Goal: Obtain resource: Download file/media

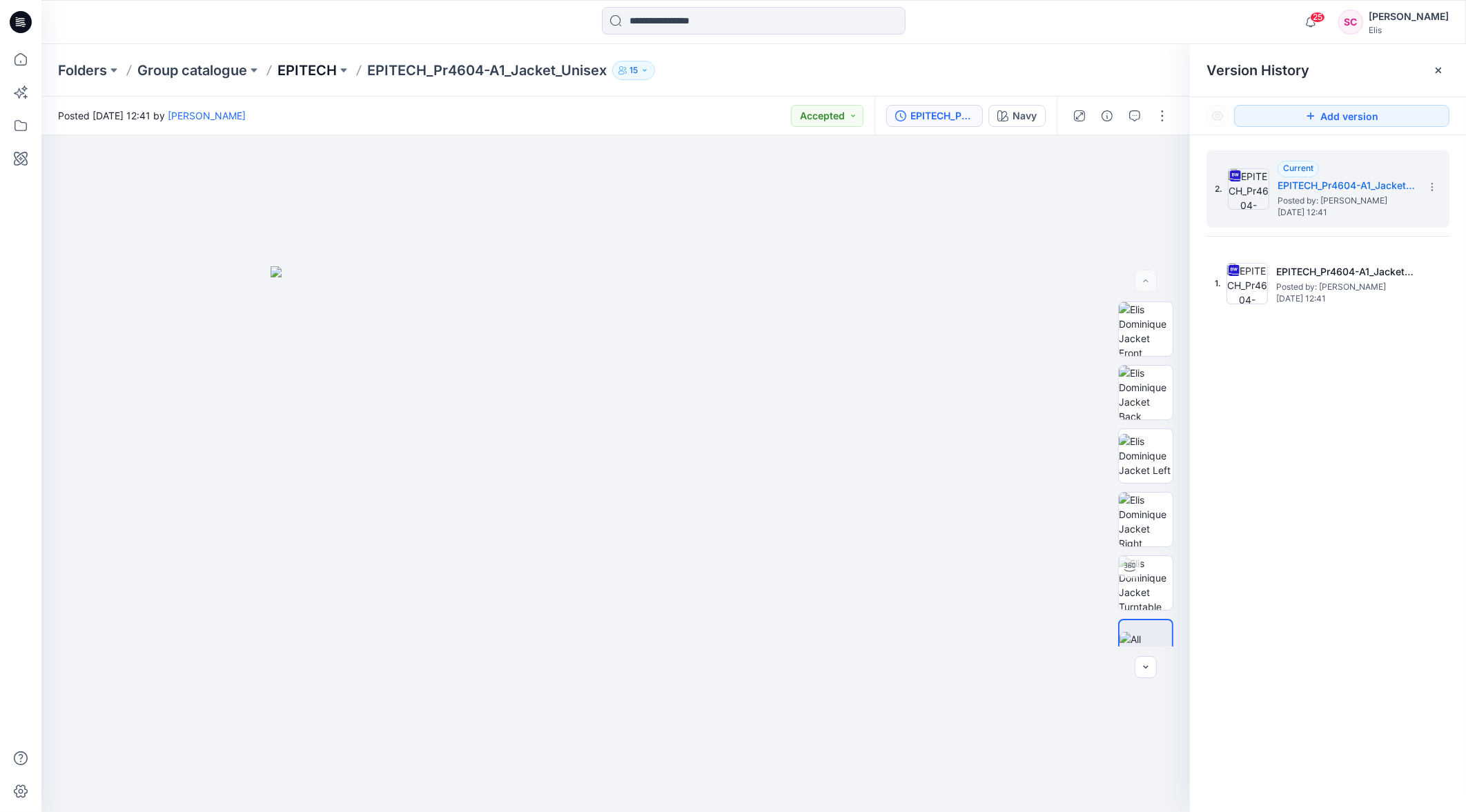
click at [305, 68] on p "EPITECH" at bounding box center [307, 71] width 59 height 19
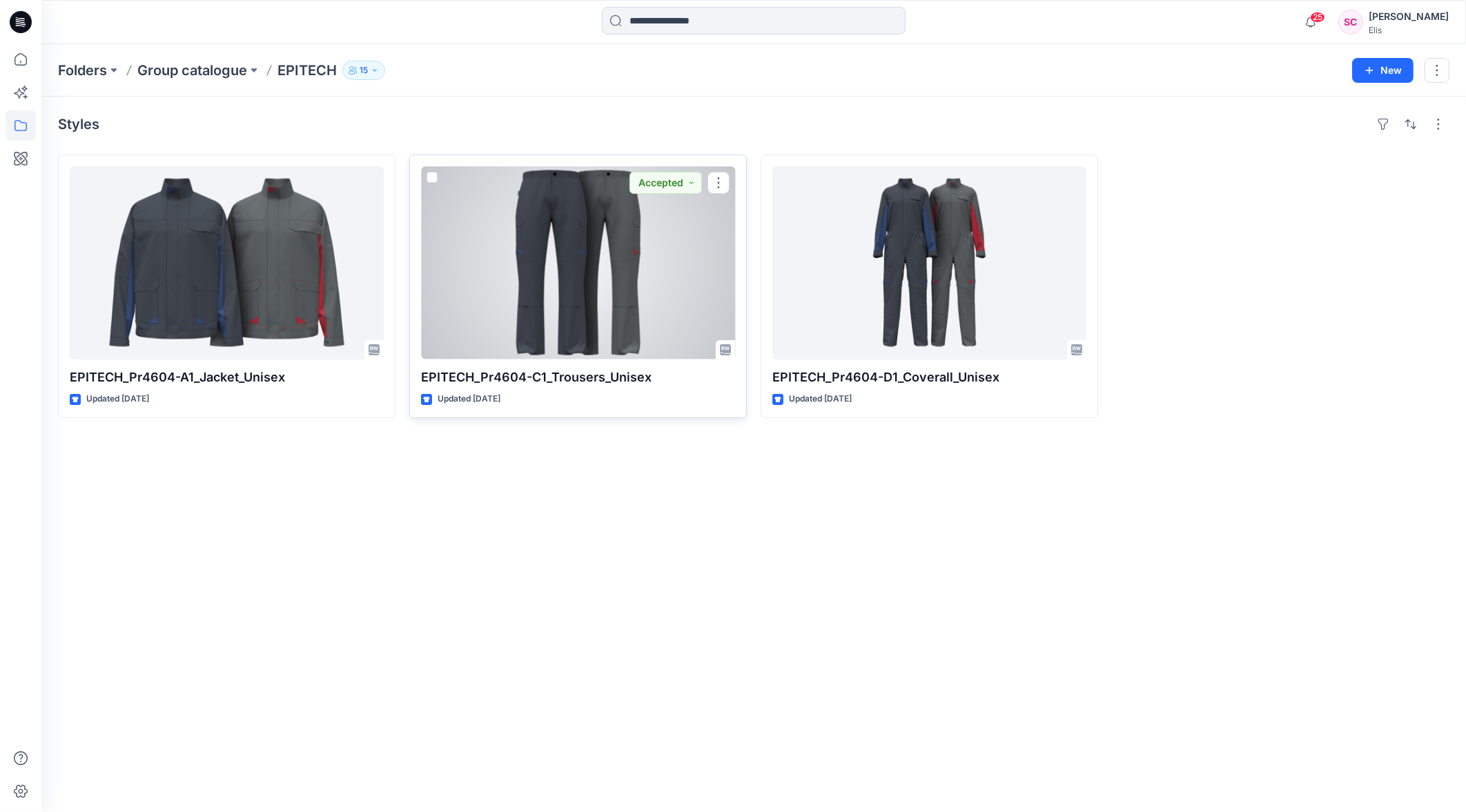
click at [675, 252] on div at bounding box center [578, 263] width 314 height 193
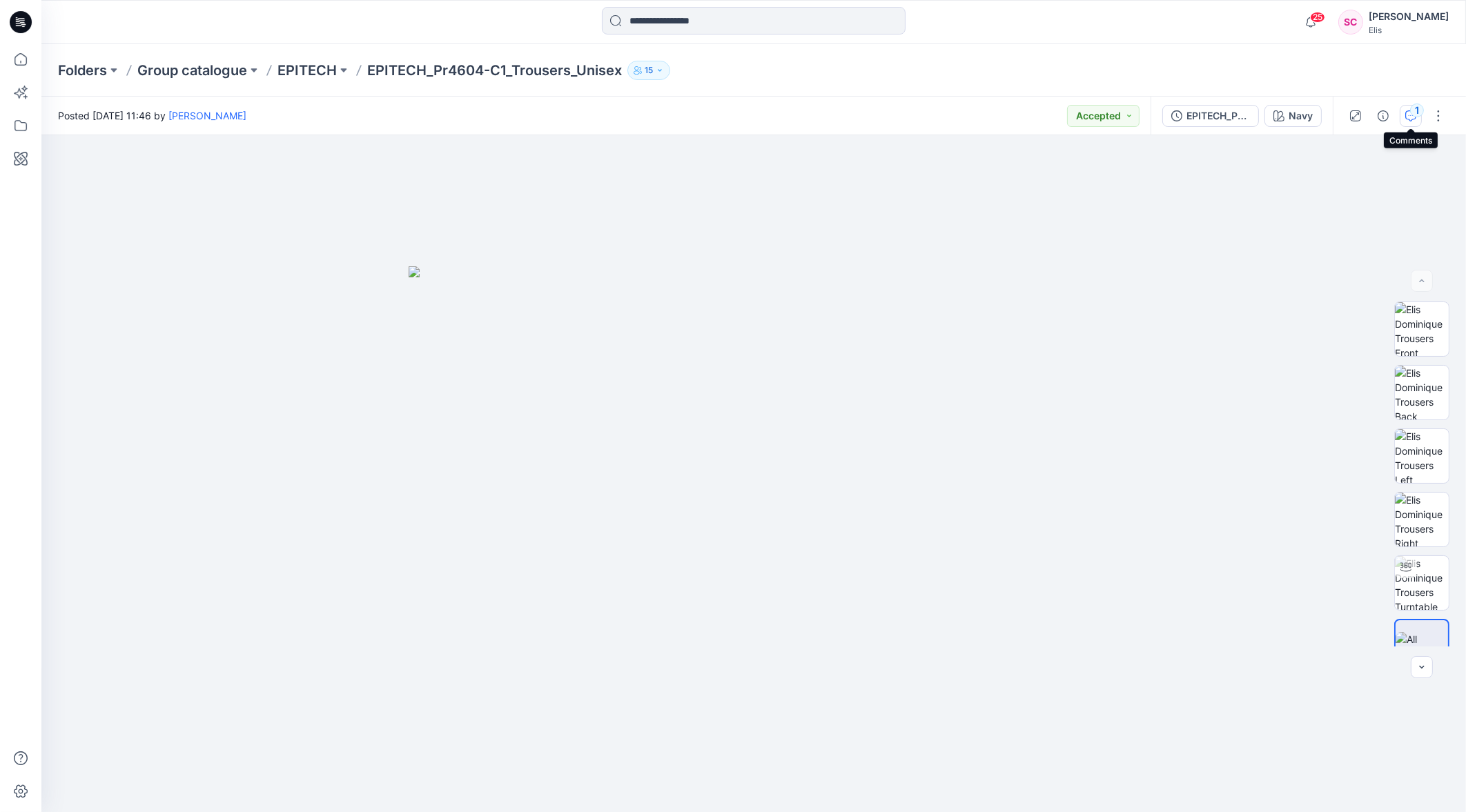
click at [1416, 119] on button "1" at bounding box center [1411, 116] width 22 height 22
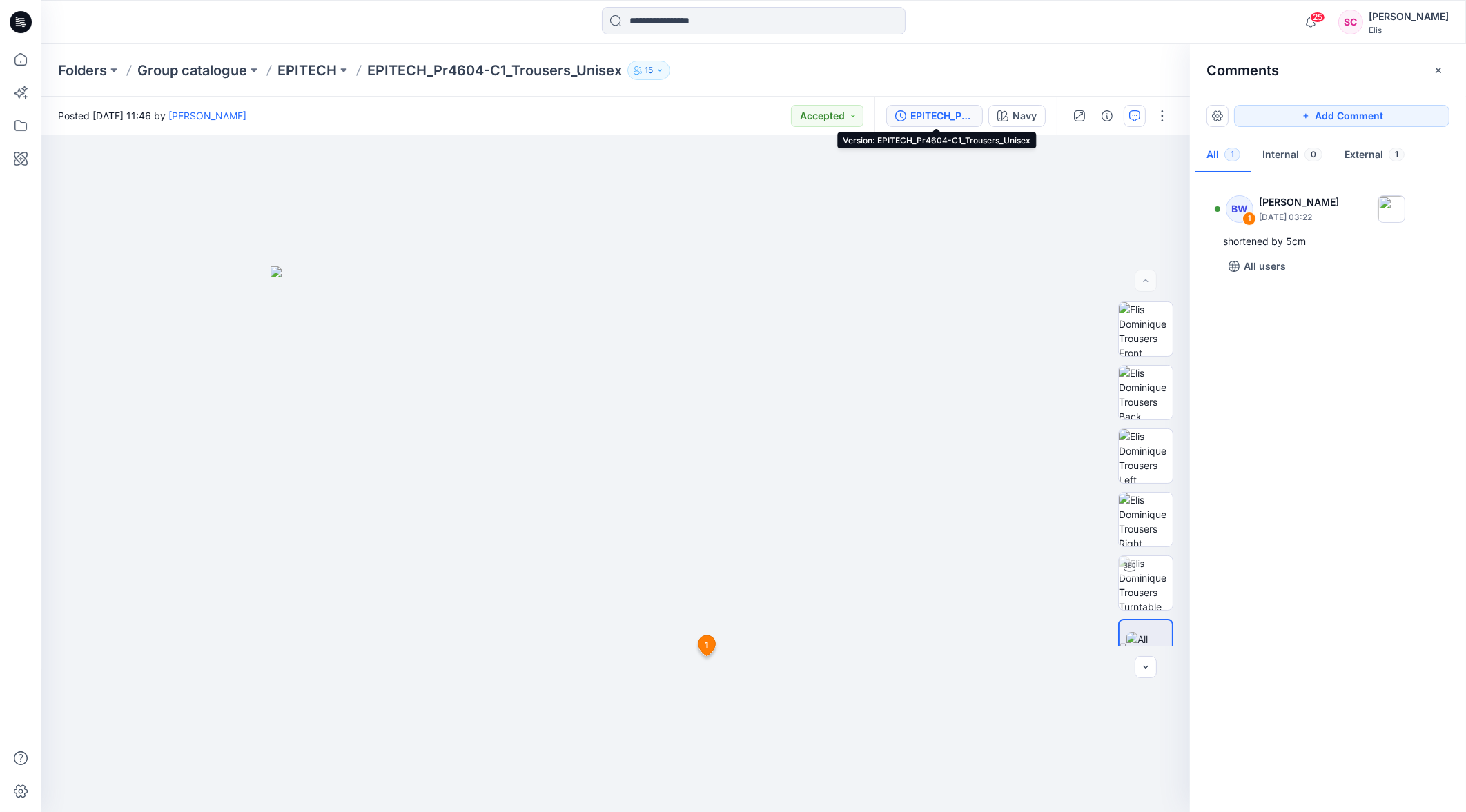
click at [945, 110] on div "EPITECH_Pr4604-C1_Trousers_Unisex" at bounding box center [942, 116] width 63 height 15
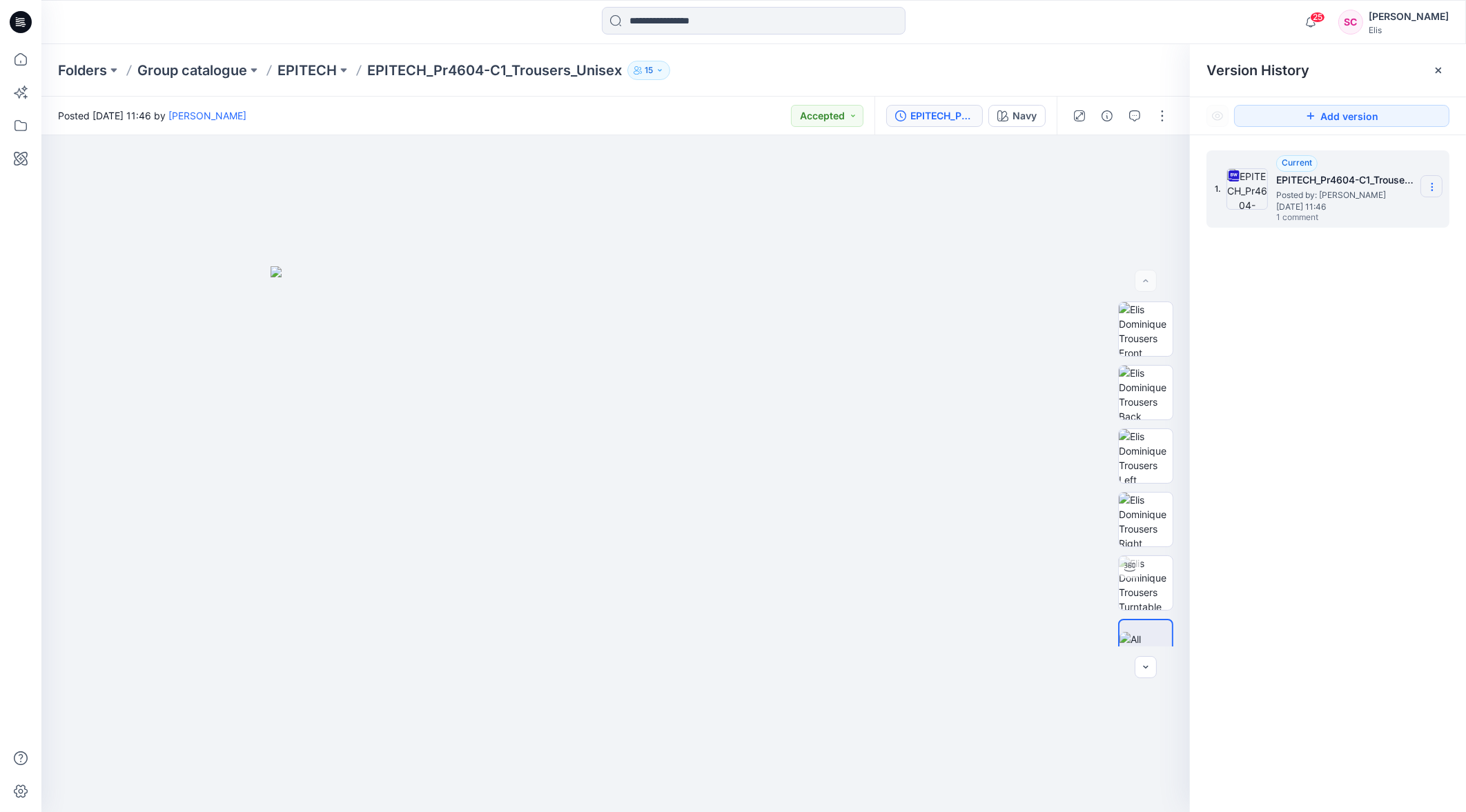
click at [1433, 187] on icon at bounding box center [1433, 187] width 11 height 11
click at [1406, 210] on span "Download Source BW File" at bounding box center [1362, 213] width 116 height 16
click at [306, 71] on p "EPITECH" at bounding box center [307, 71] width 59 height 19
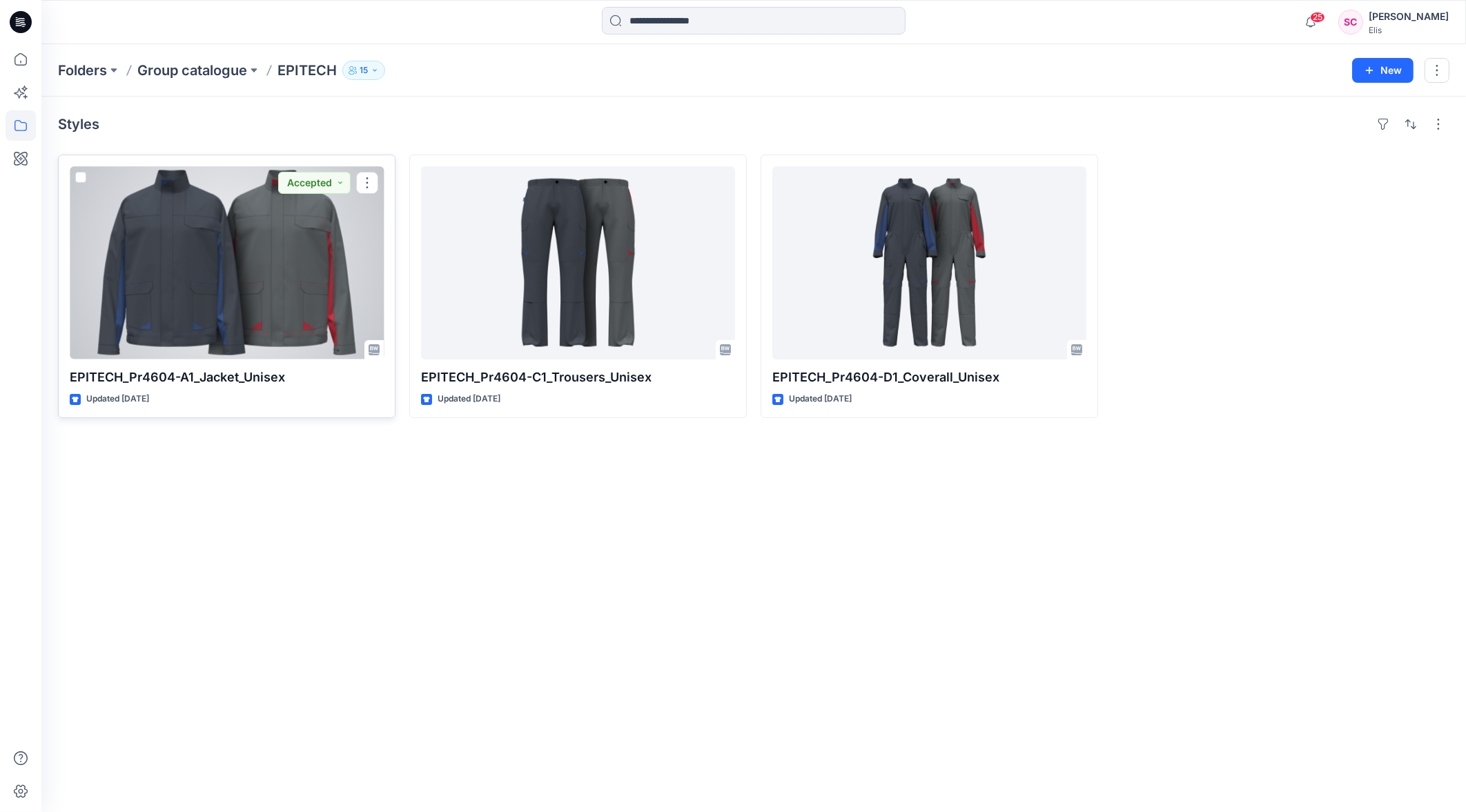
click at [258, 255] on div at bounding box center [226, 263] width 314 height 193
